Goal: Navigation & Orientation: Go to known website

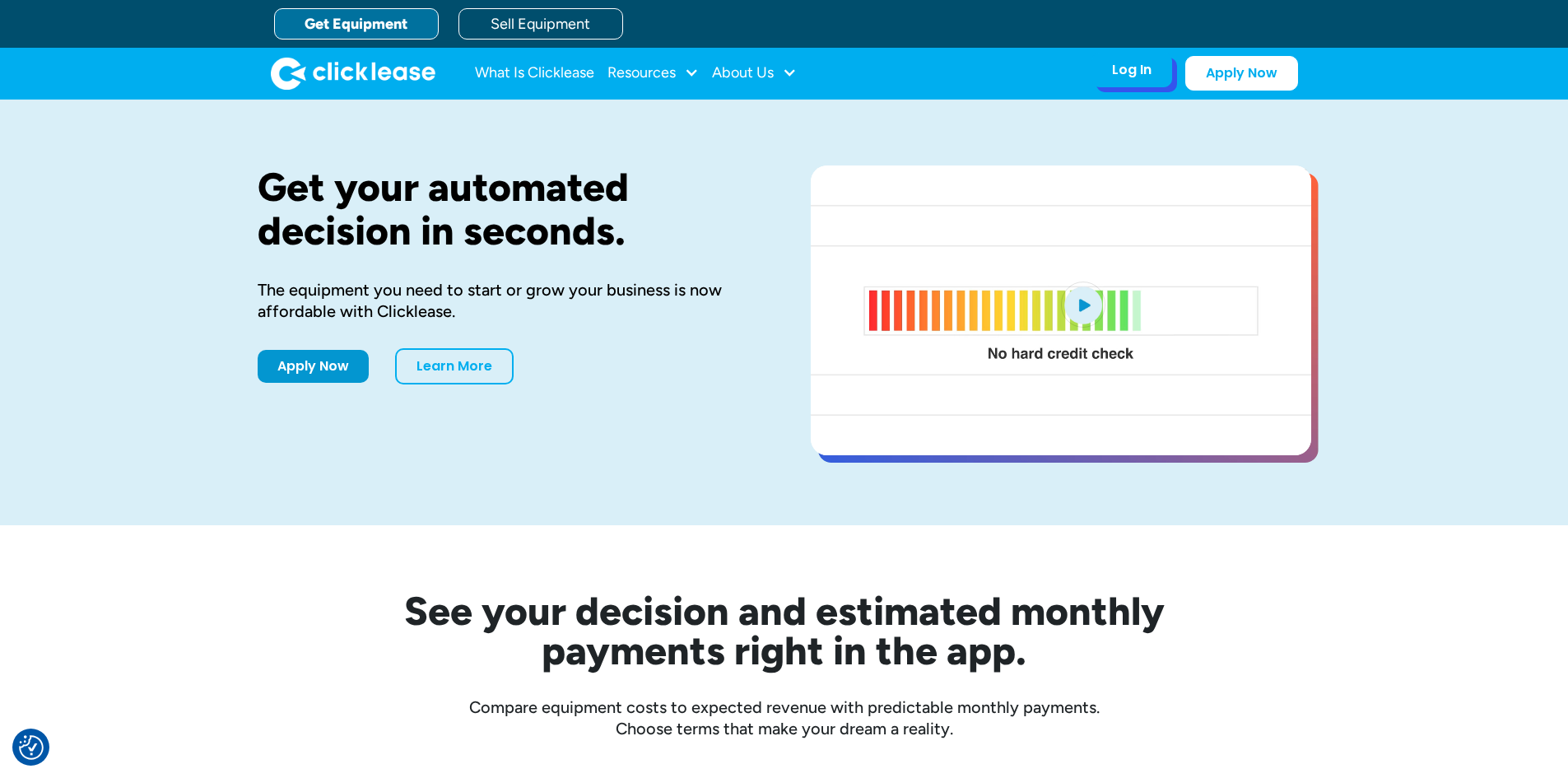
click at [1120, 86] on div "Log In Account login I use Clicklease to get my equipment Partner Portal I offe…" at bounding box center [1131, 70] width 80 height 35
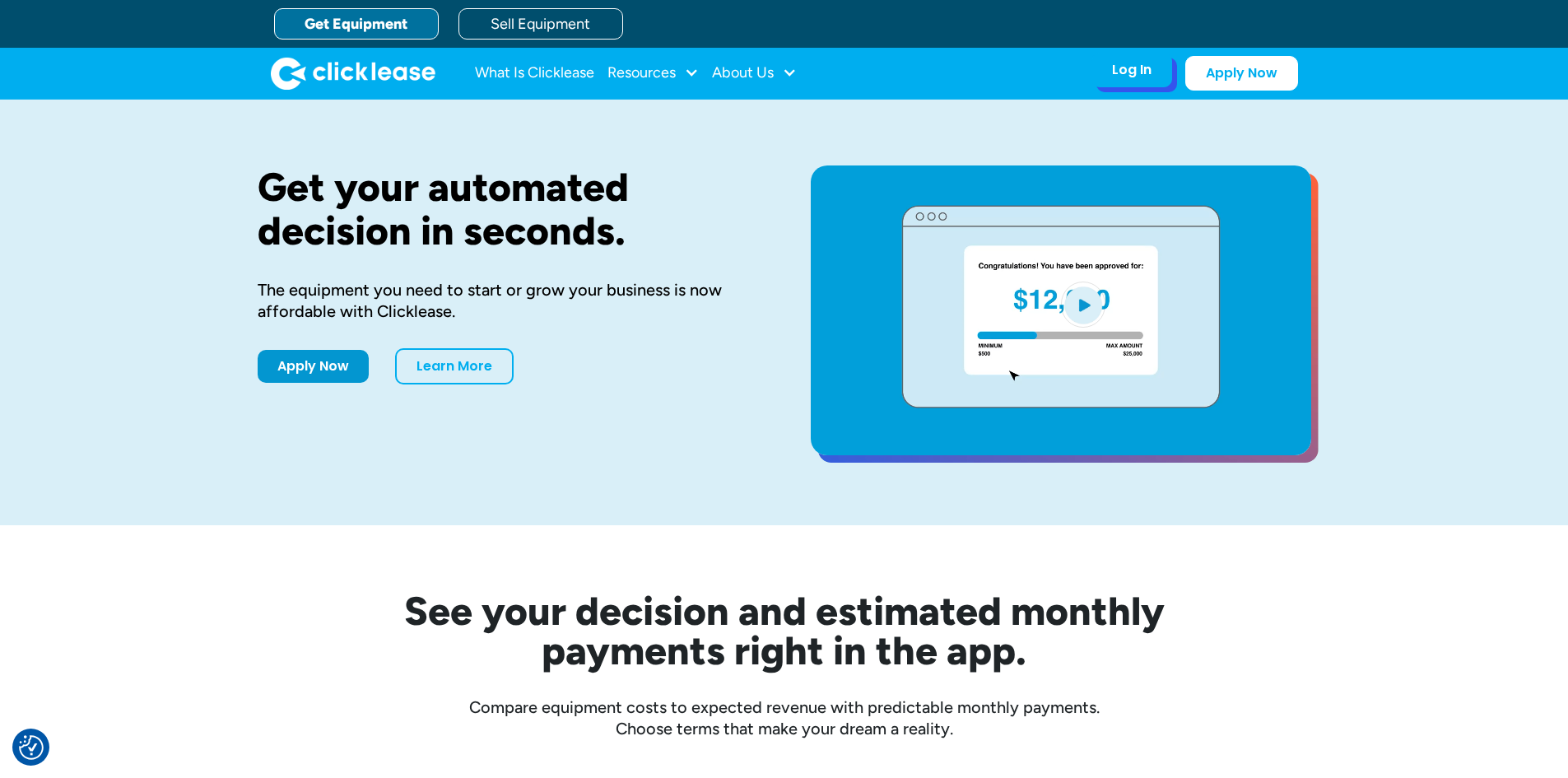
click at [1136, 62] on div "Log In" at bounding box center [1132, 70] width 39 height 16
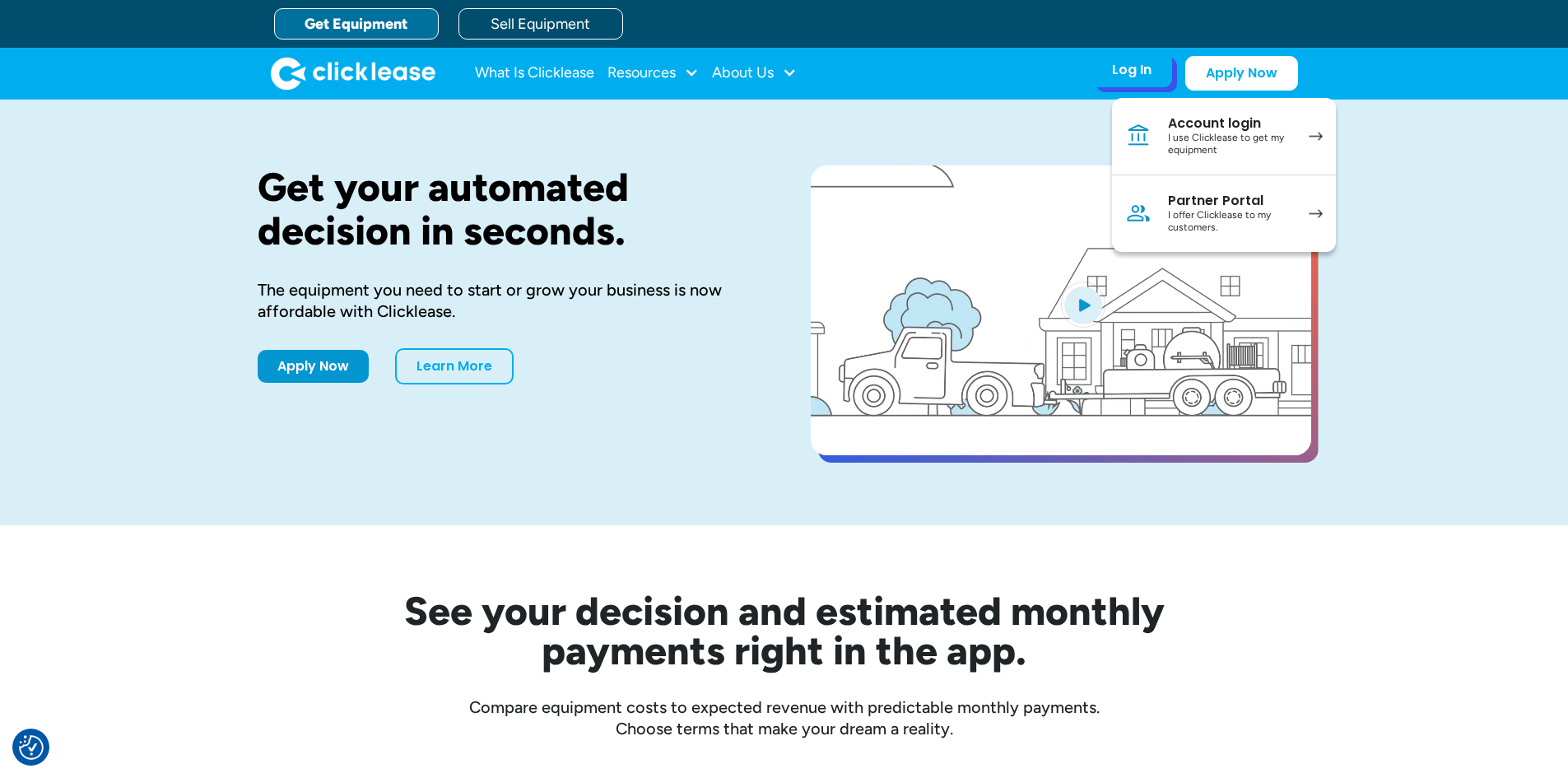
click at [1230, 133] on div "I use Clicklease to get my equipment" at bounding box center [1229, 144] width 124 height 26
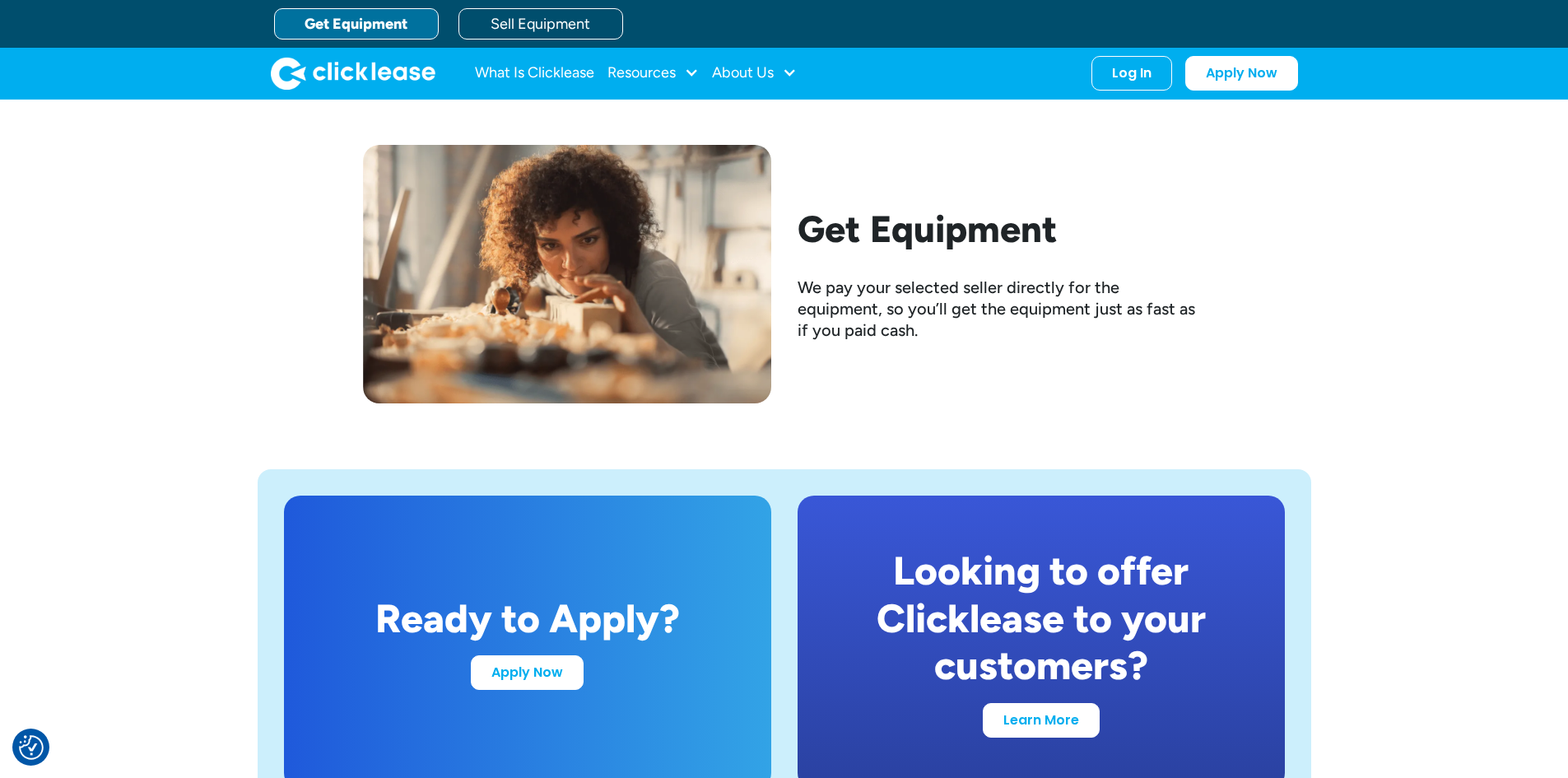
scroll to position [2488, 0]
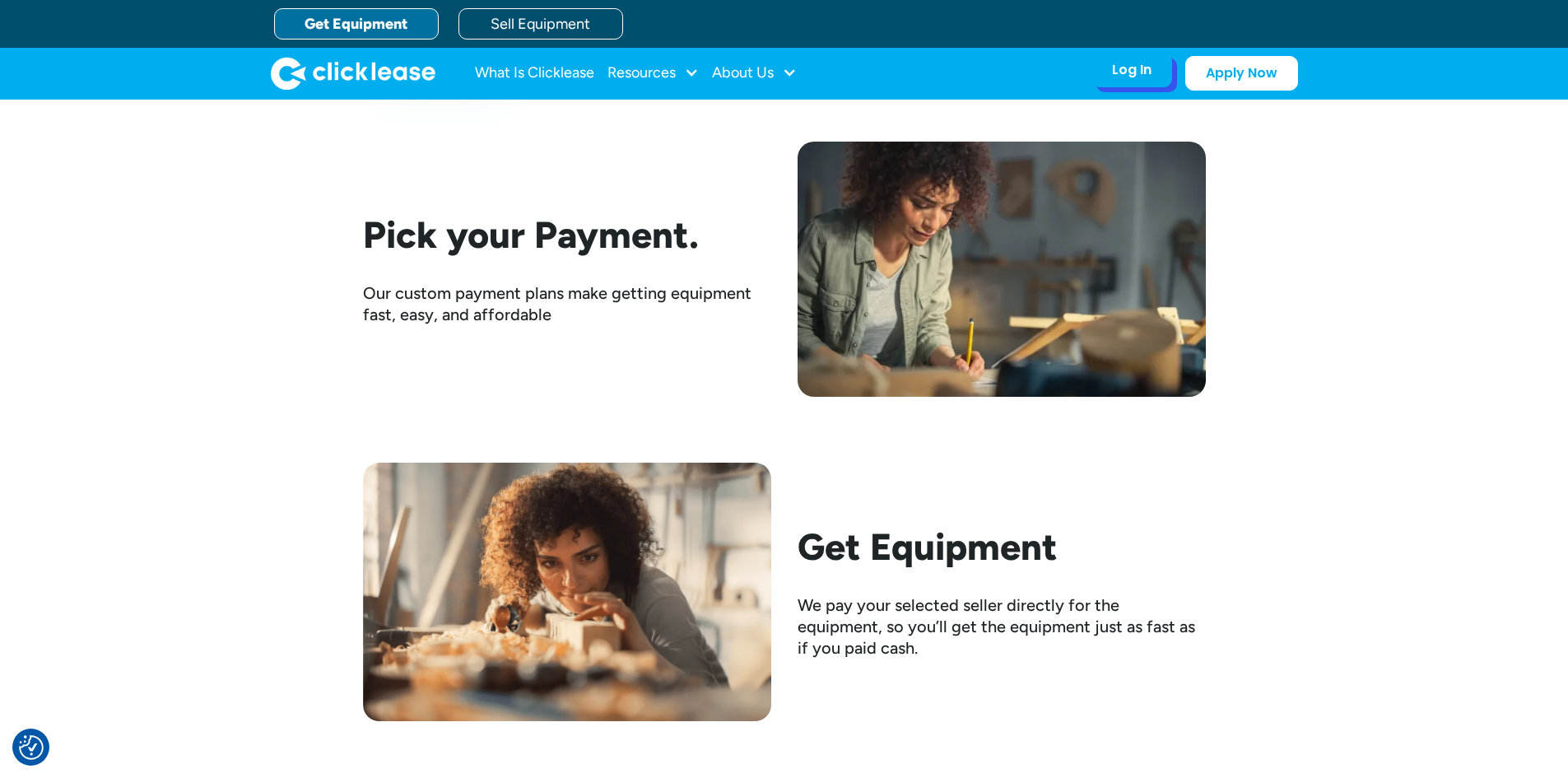
click at [1112, 67] on div "Log In" at bounding box center [1132, 70] width 39 height 16
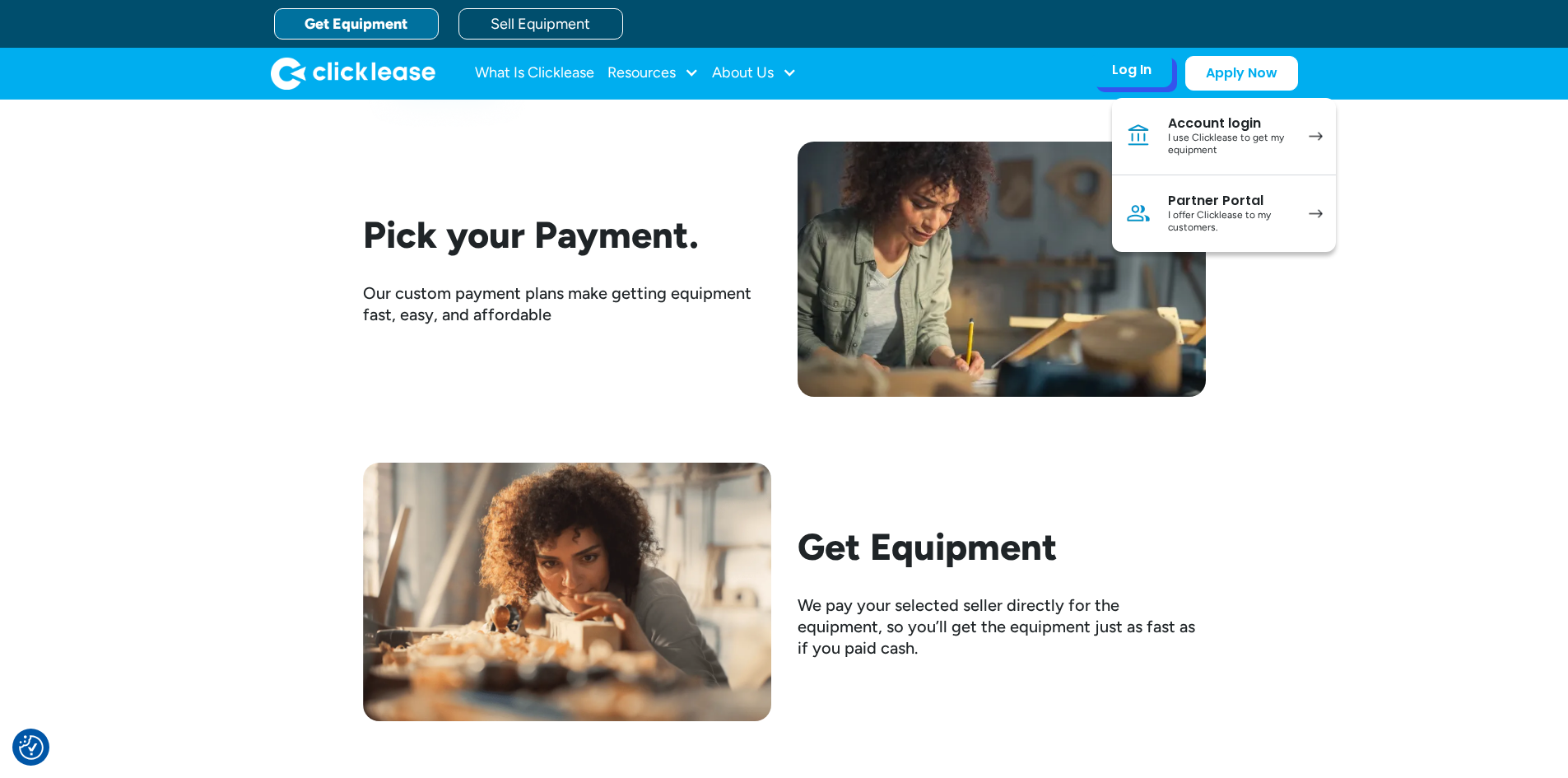
click at [1269, 144] on div "I use Clicklease to get my equipment" at bounding box center [1229, 144] width 124 height 26
